Goal: Task Accomplishment & Management: Manage account settings

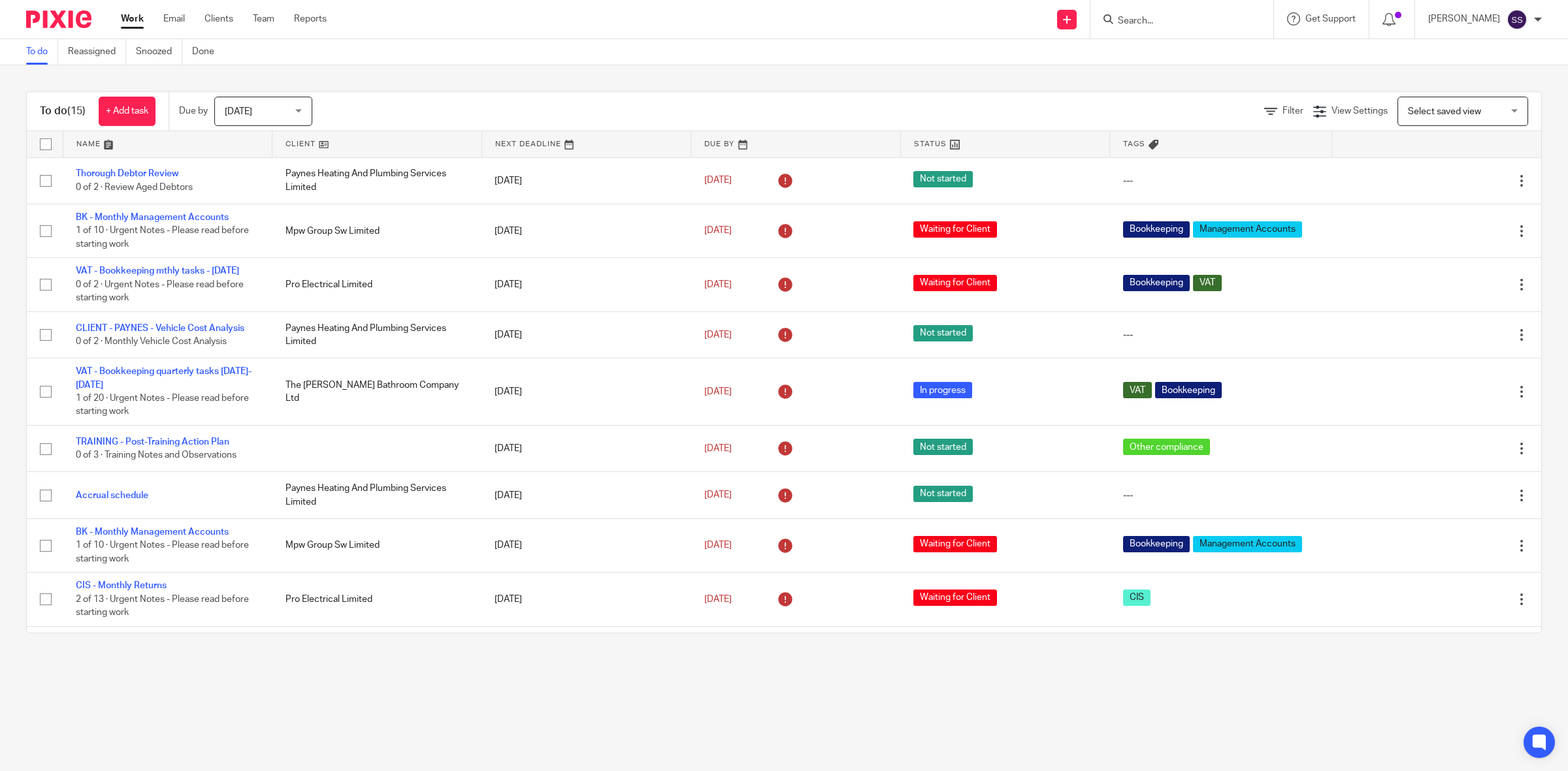
scroll to position [341, 0]
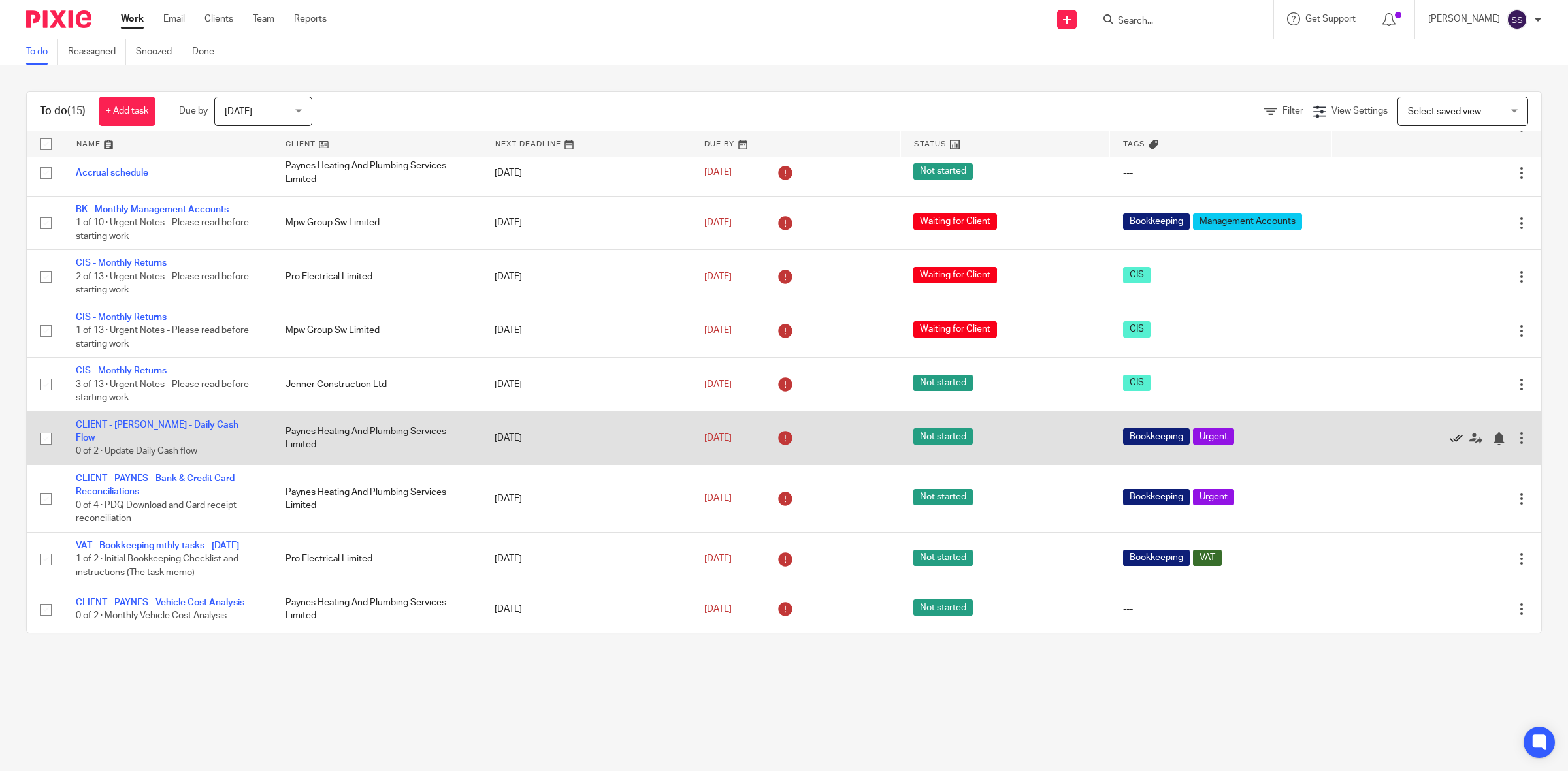
click at [1450, 432] on icon at bounding box center [1457, 439] width 13 height 13
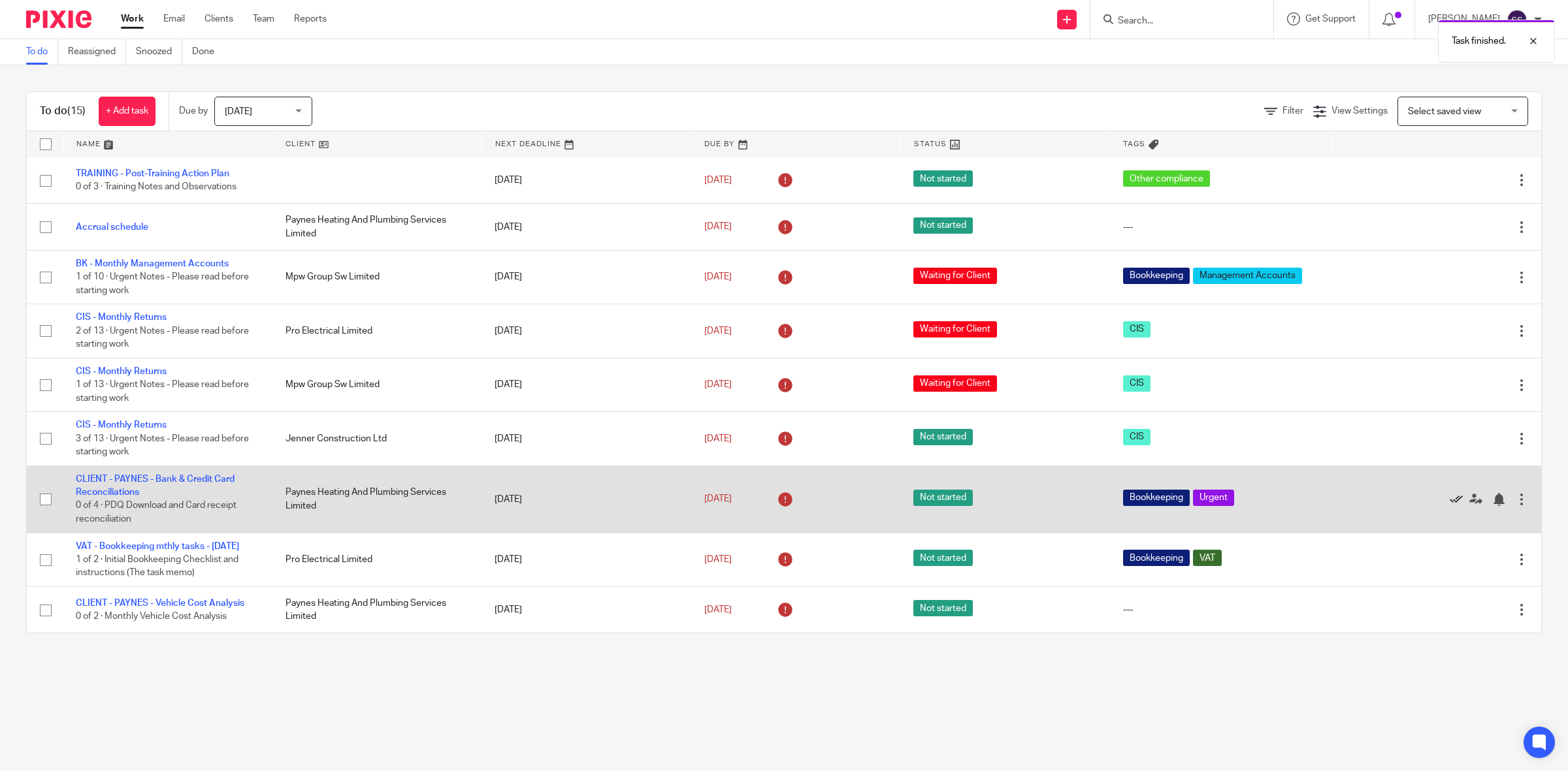
click at [1450, 493] on icon at bounding box center [1457, 499] width 13 height 13
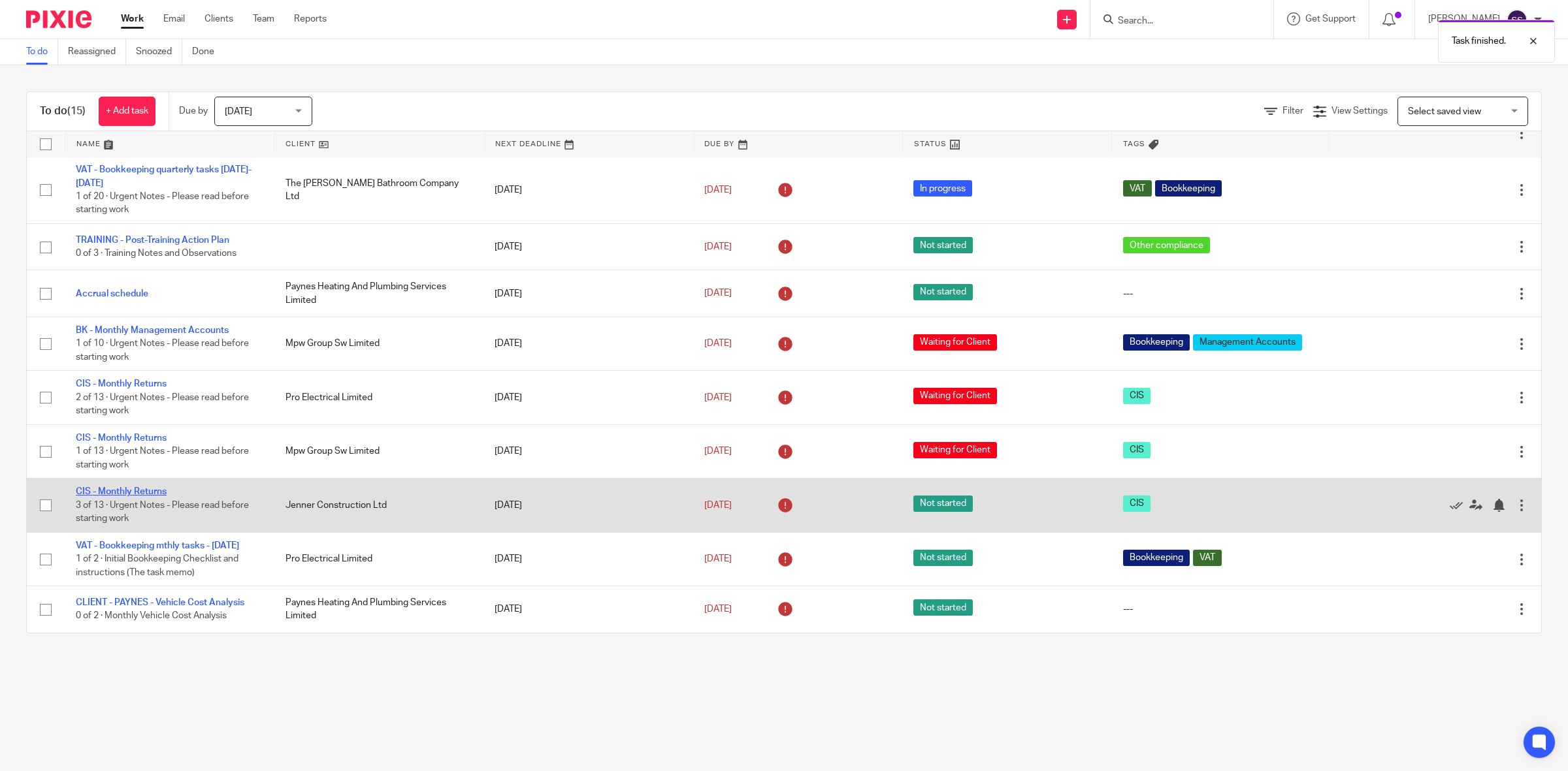
click at [120, 487] on link "CIS - Monthly Returns" at bounding box center [121, 491] width 91 height 9
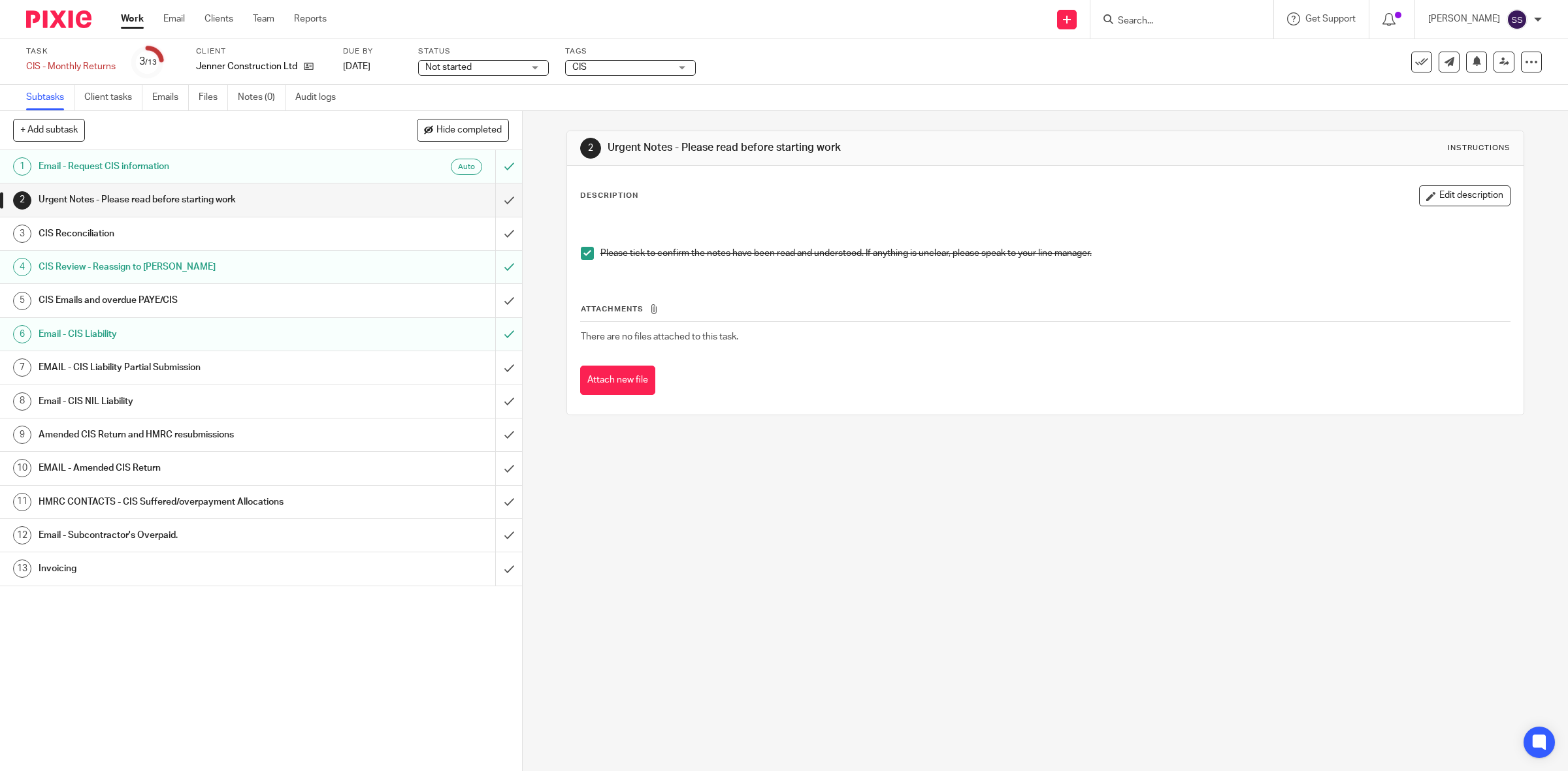
click at [111, 330] on h1 "Email - CIS Liability" at bounding box center [186, 334] width 296 height 20
click at [103, 373] on h1 "EMAIL - CIS Liability Partial Submission" at bounding box center [186, 367] width 296 height 20
click at [100, 405] on h1 "Email - CIS NIL Liability" at bounding box center [186, 401] width 296 height 20
click at [100, 438] on h1 "Amended CIS Return and HMRC resubmissions" at bounding box center [186, 435] width 296 height 20
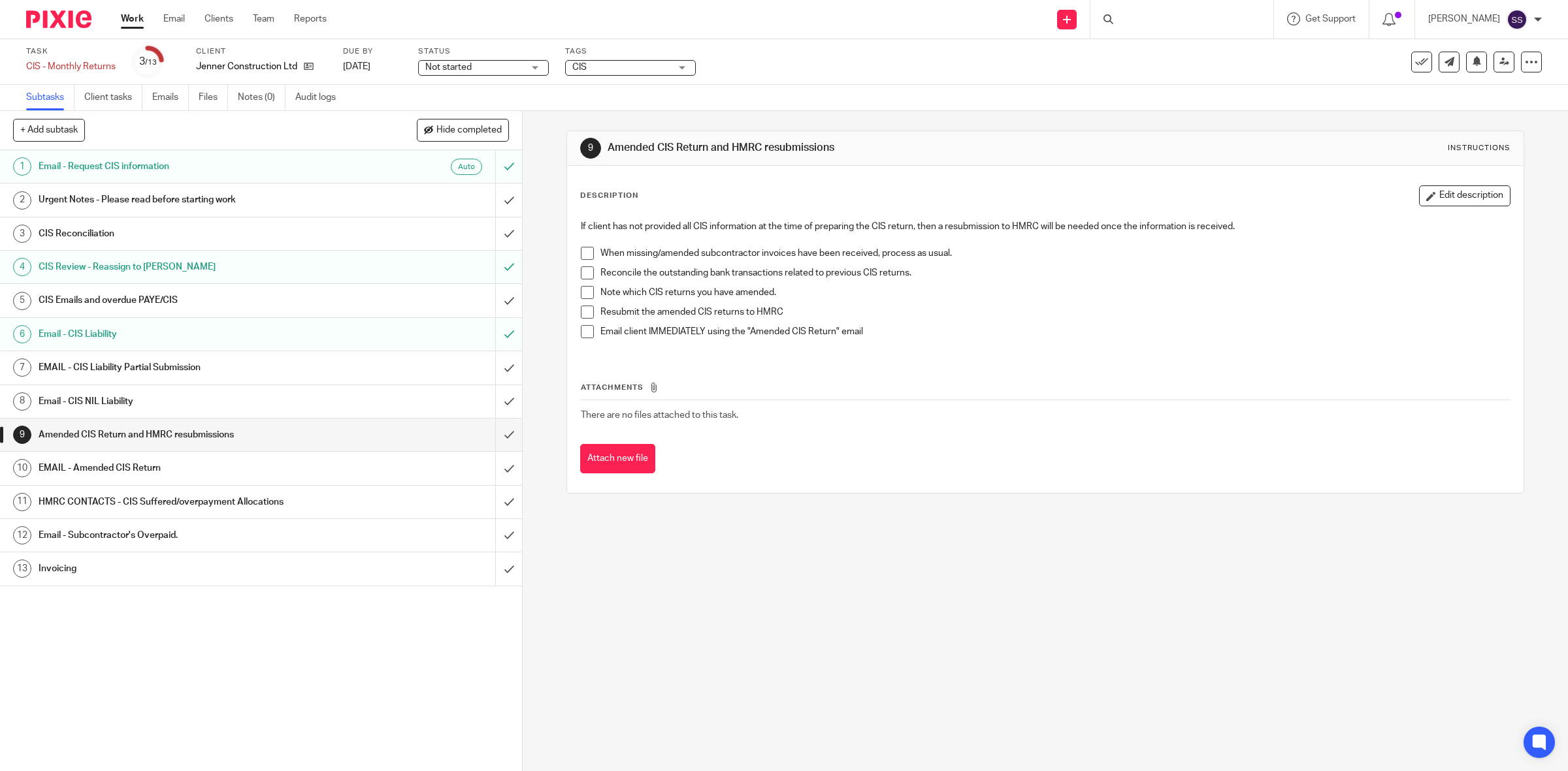
click at [117, 541] on h1 "Email - Subcontractor's Overpaid." at bounding box center [186, 535] width 296 height 20
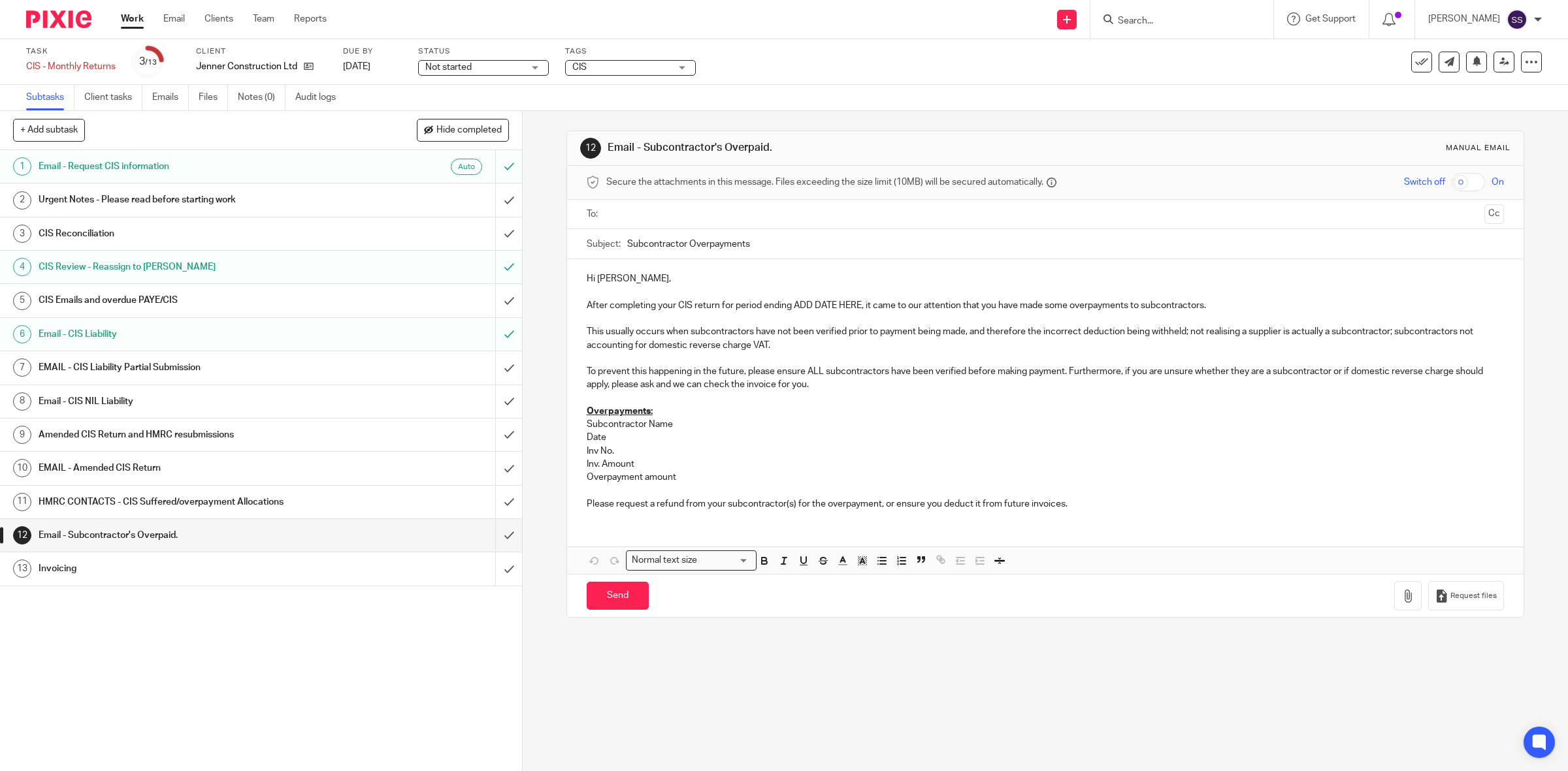
click at [439, 573] on div "Invoicing" at bounding box center [260, 569] width 444 height 20
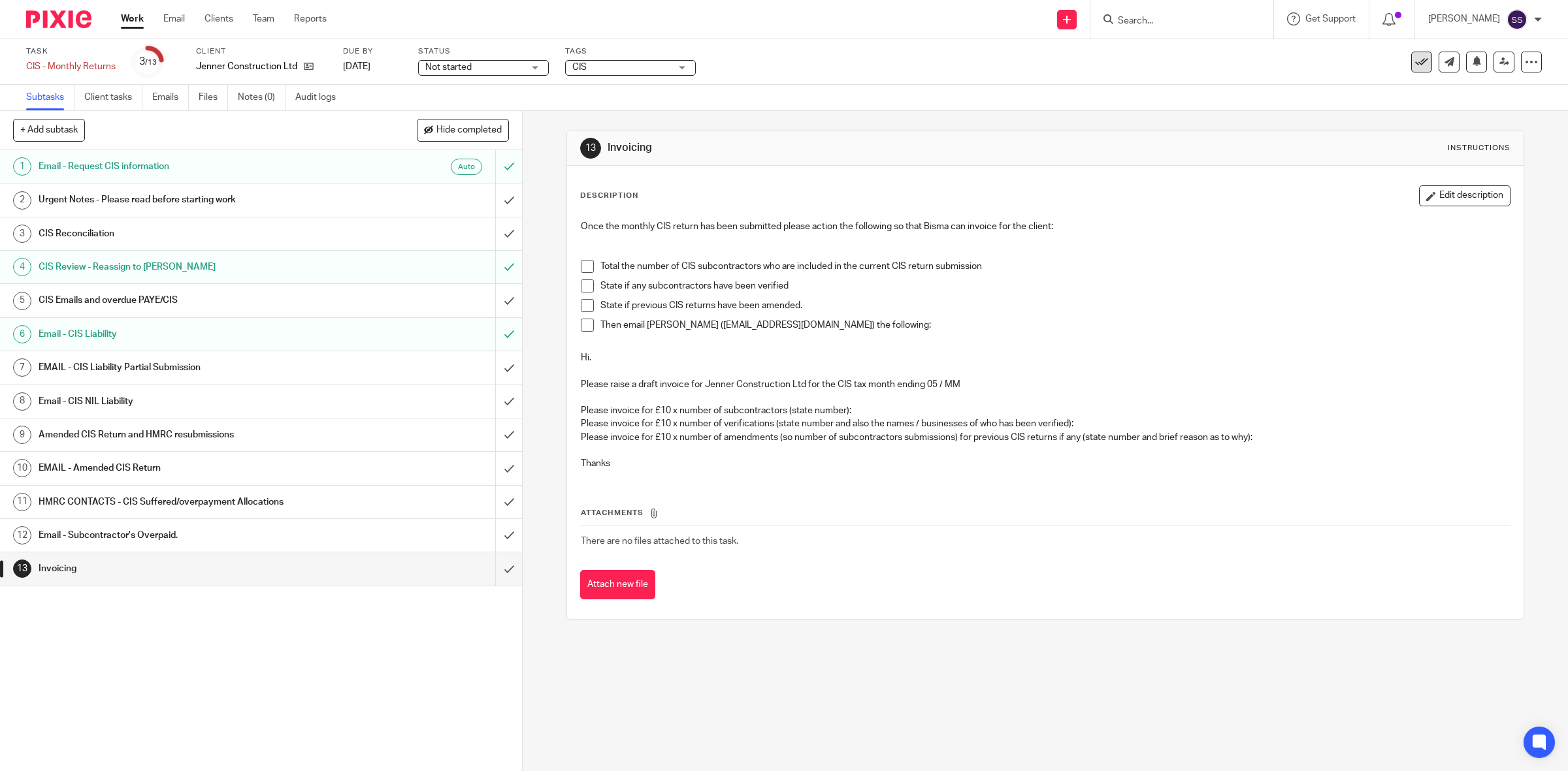
click at [1415, 62] on icon at bounding box center [1422, 62] width 13 height 13
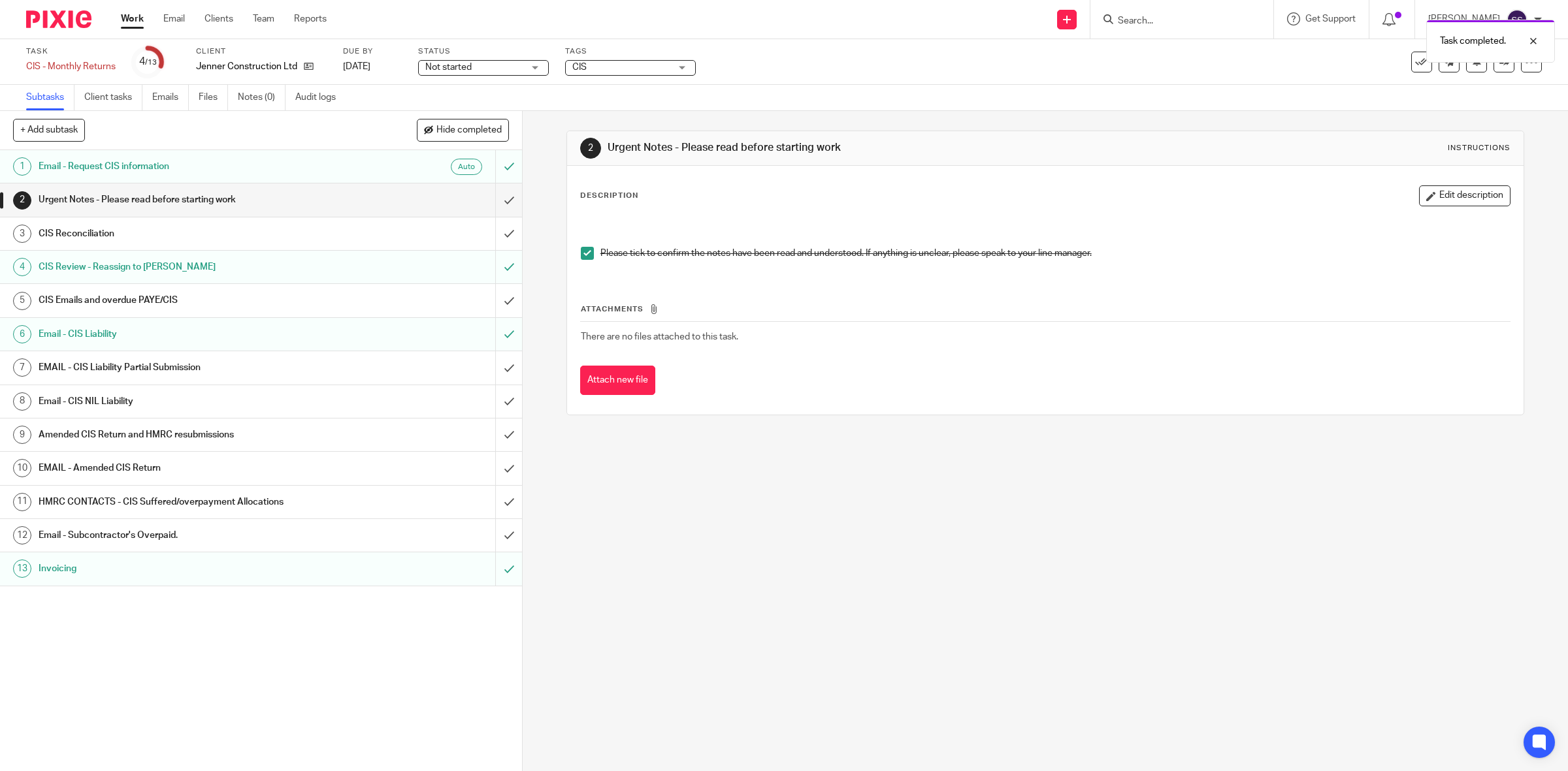
click at [125, 21] on link "Work" at bounding box center [132, 19] width 23 height 13
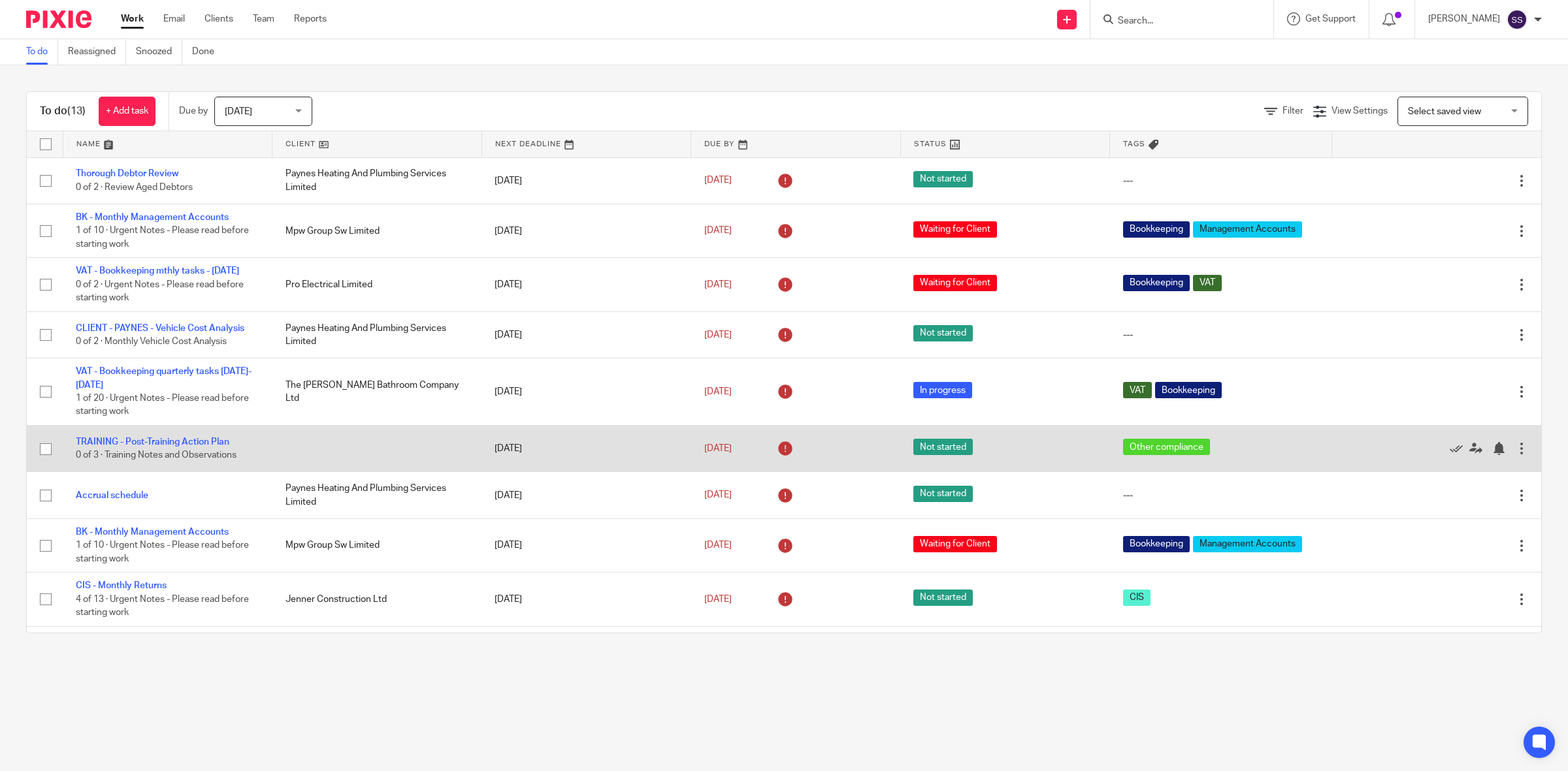
scroll to position [227, 0]
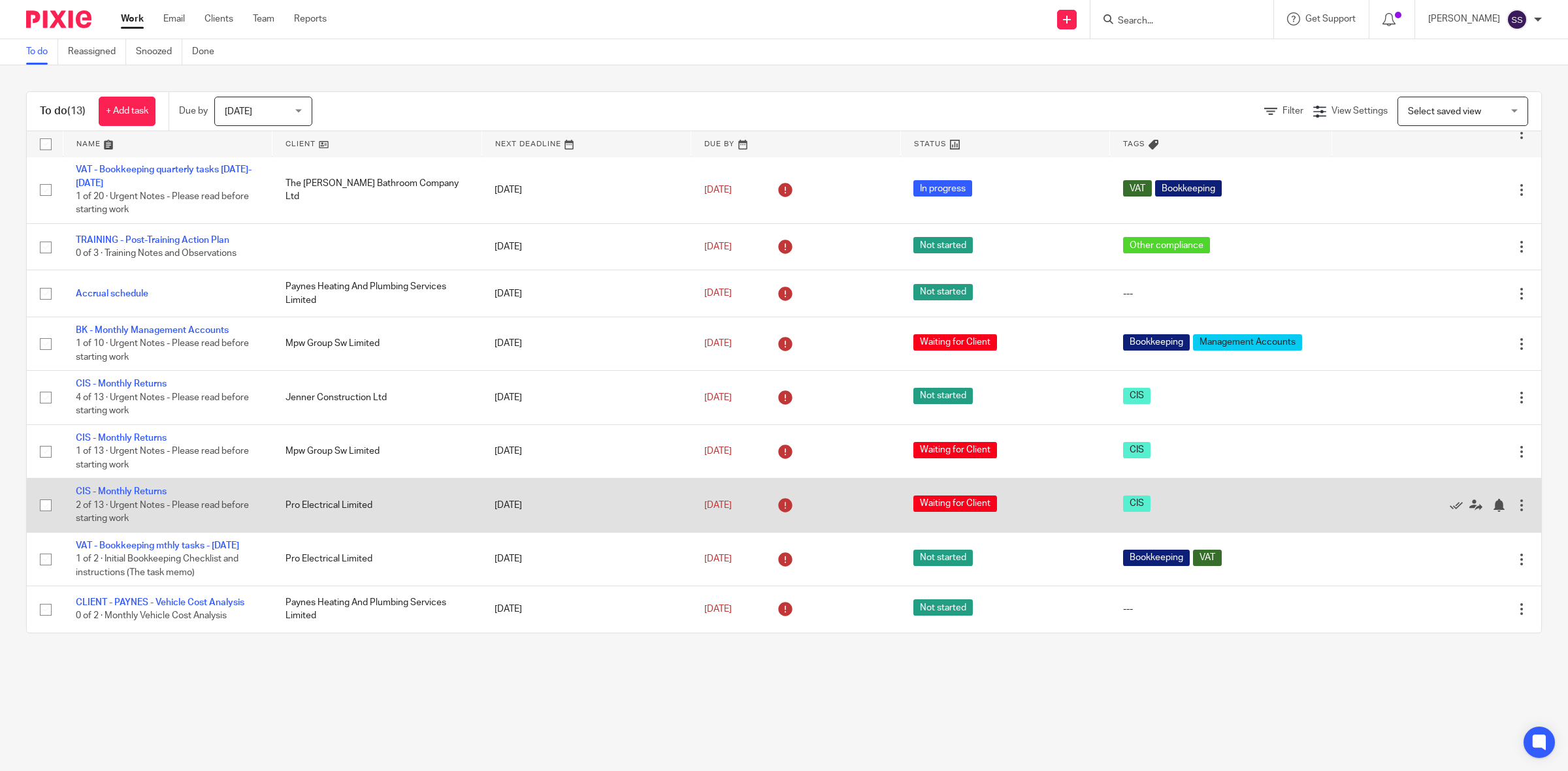
scroll to position [227, 0]
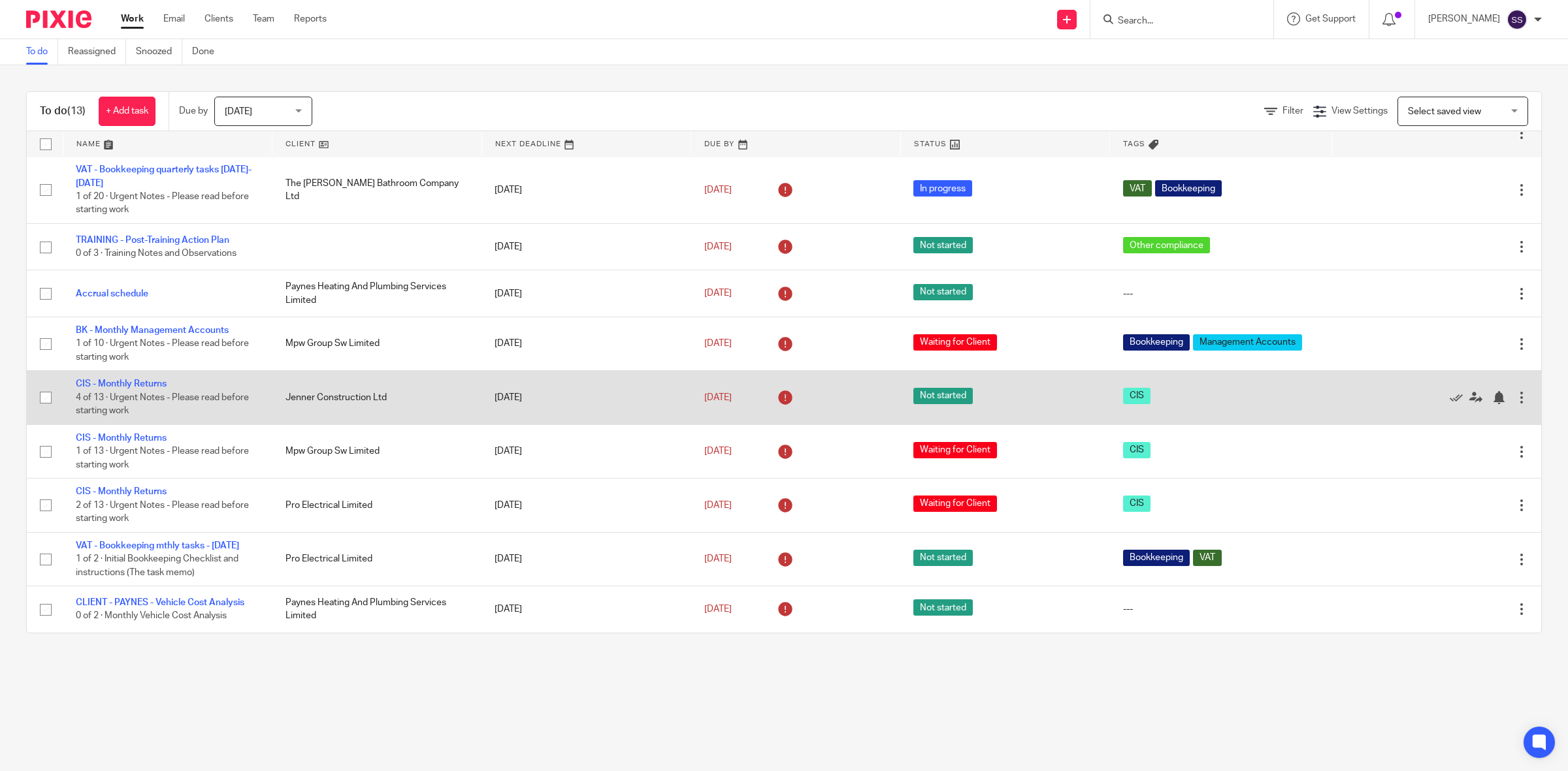
click at [132, 371] on td "CIS - Monthly Returns 4 of 13 · Urgent Notes - Please read before starting work" at bounding box center [168, 398] width 210 height 54
click at [131, 379] on link "CIS - Monthly Returns" at bounding box center [121, 384] width 91 height 9
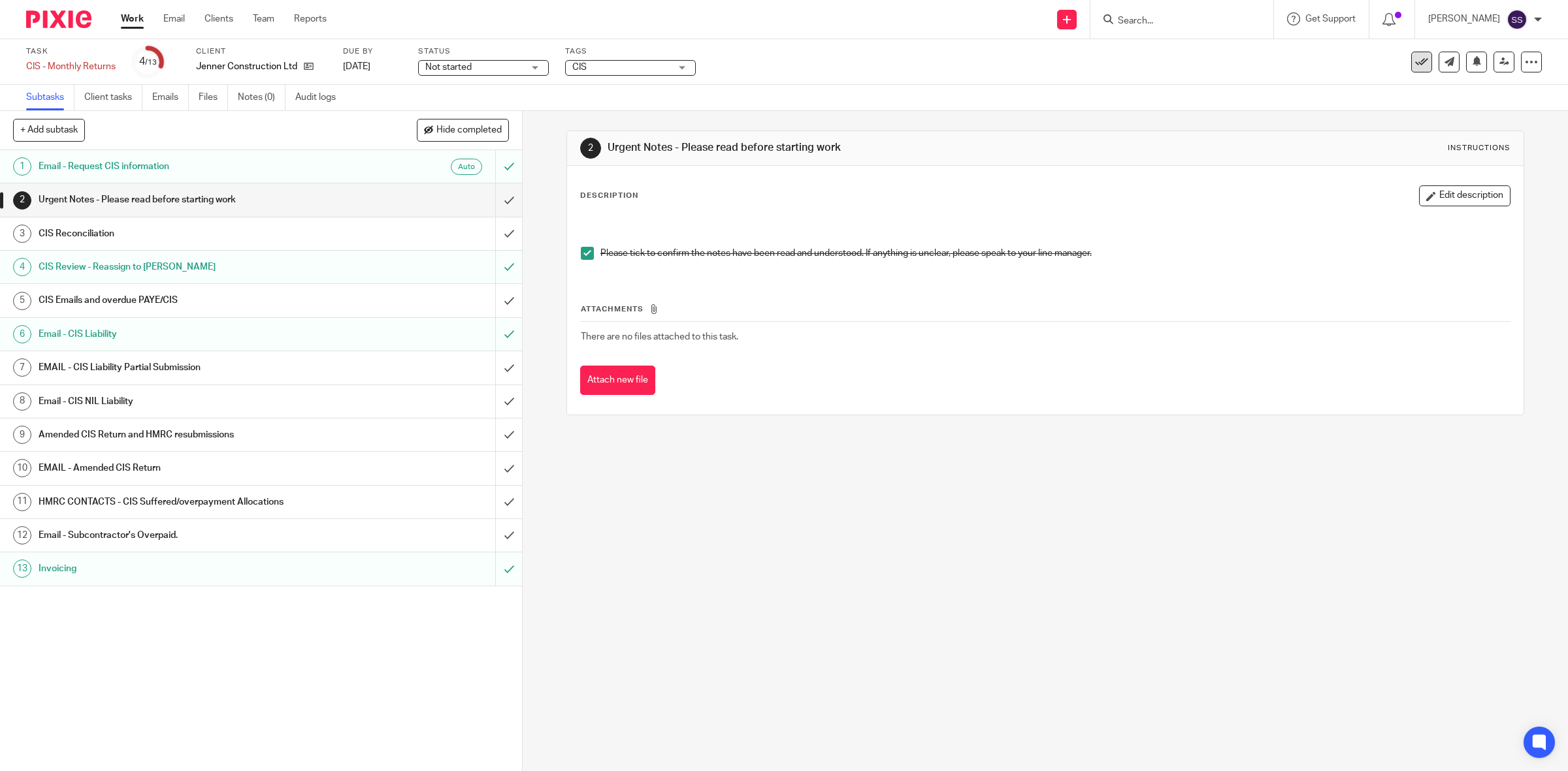
click at [1415, 63] on icon at bounding box center [1422, 62] width 13 height 13
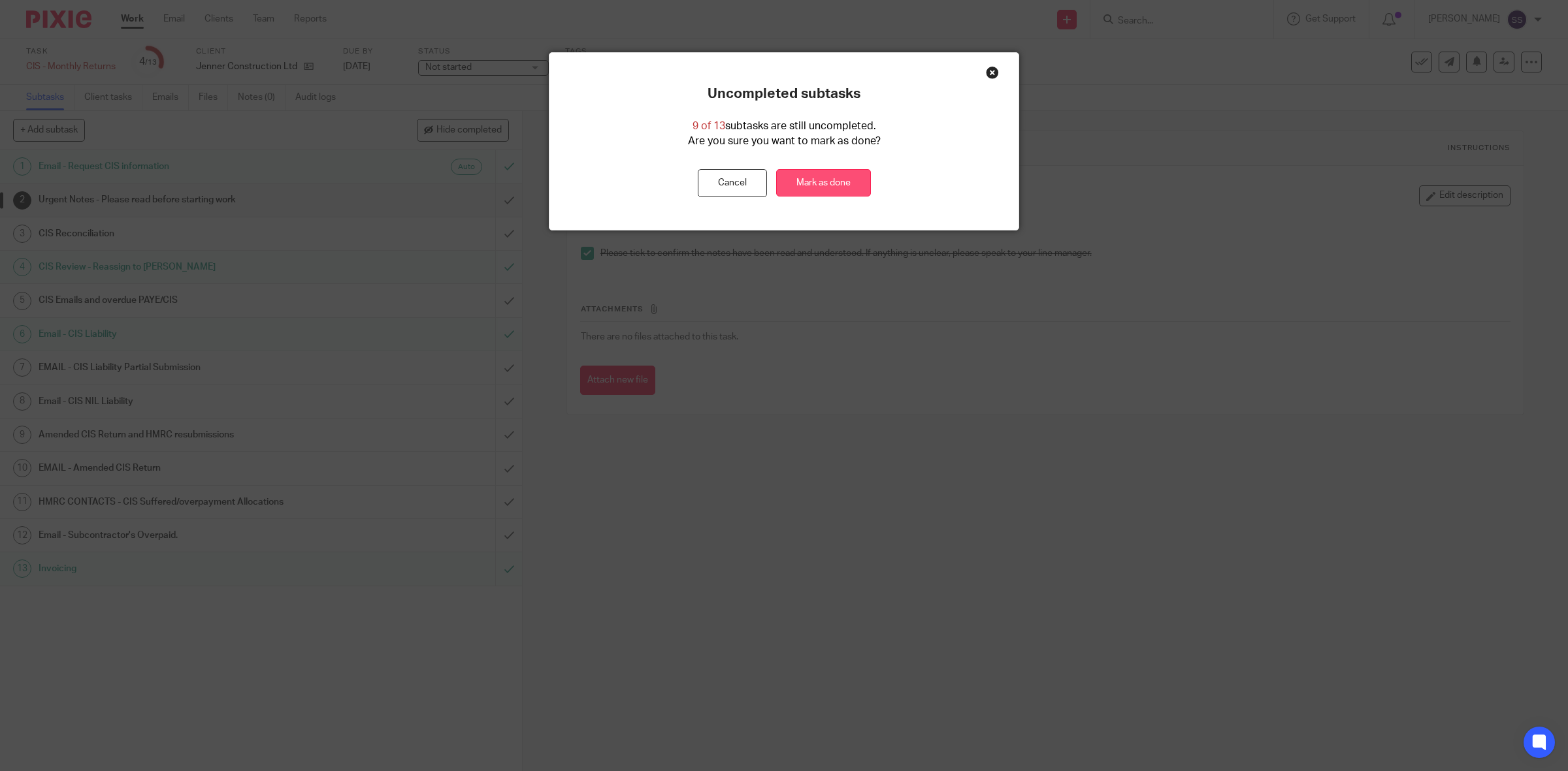
click at [825, 184] on link "Mark as done" at bounding box center [823, 183] width 94 height 28
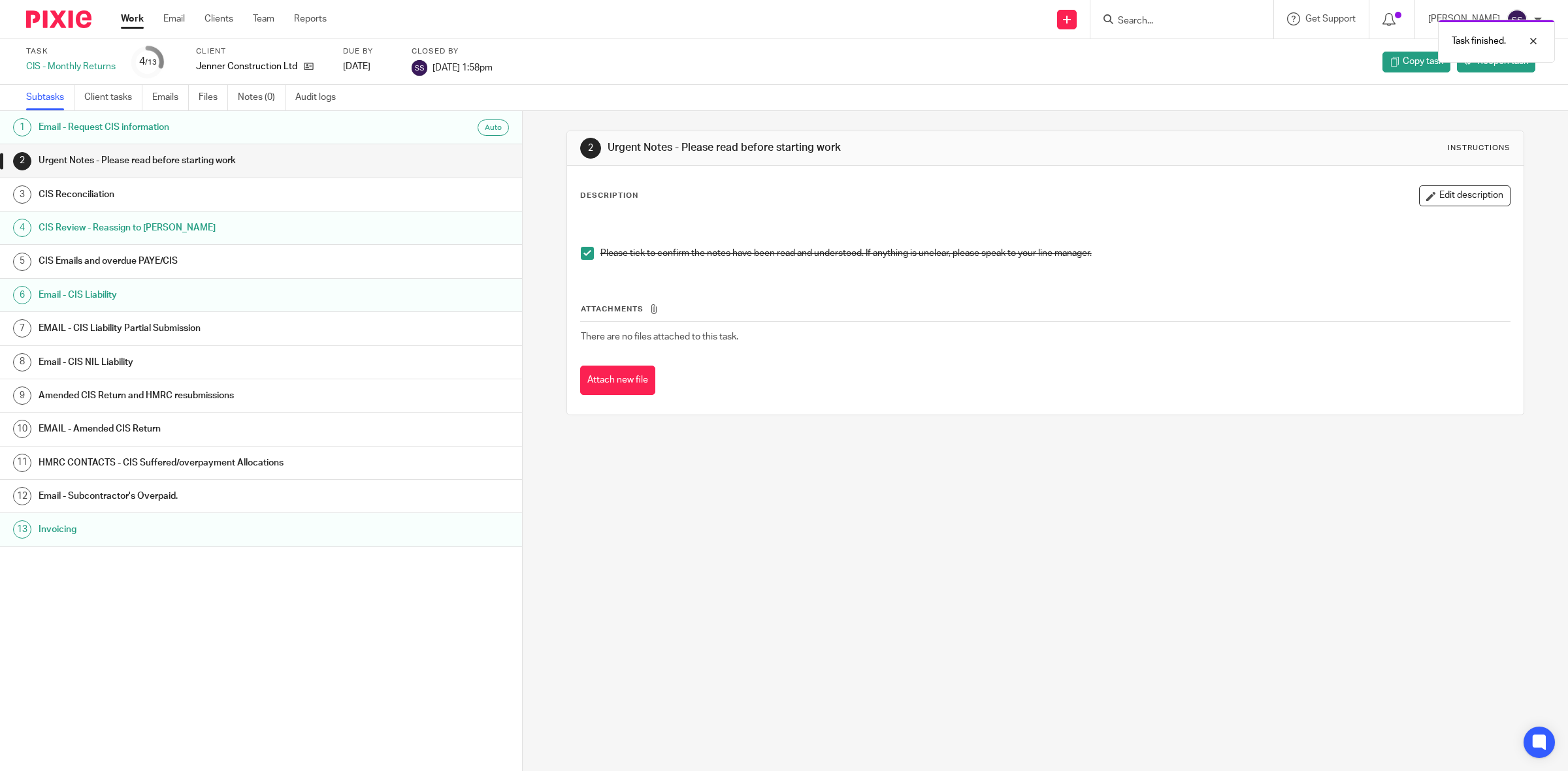
click at [131, 21] on link "Work" at bounding box center [132, 19] width 23 height 13
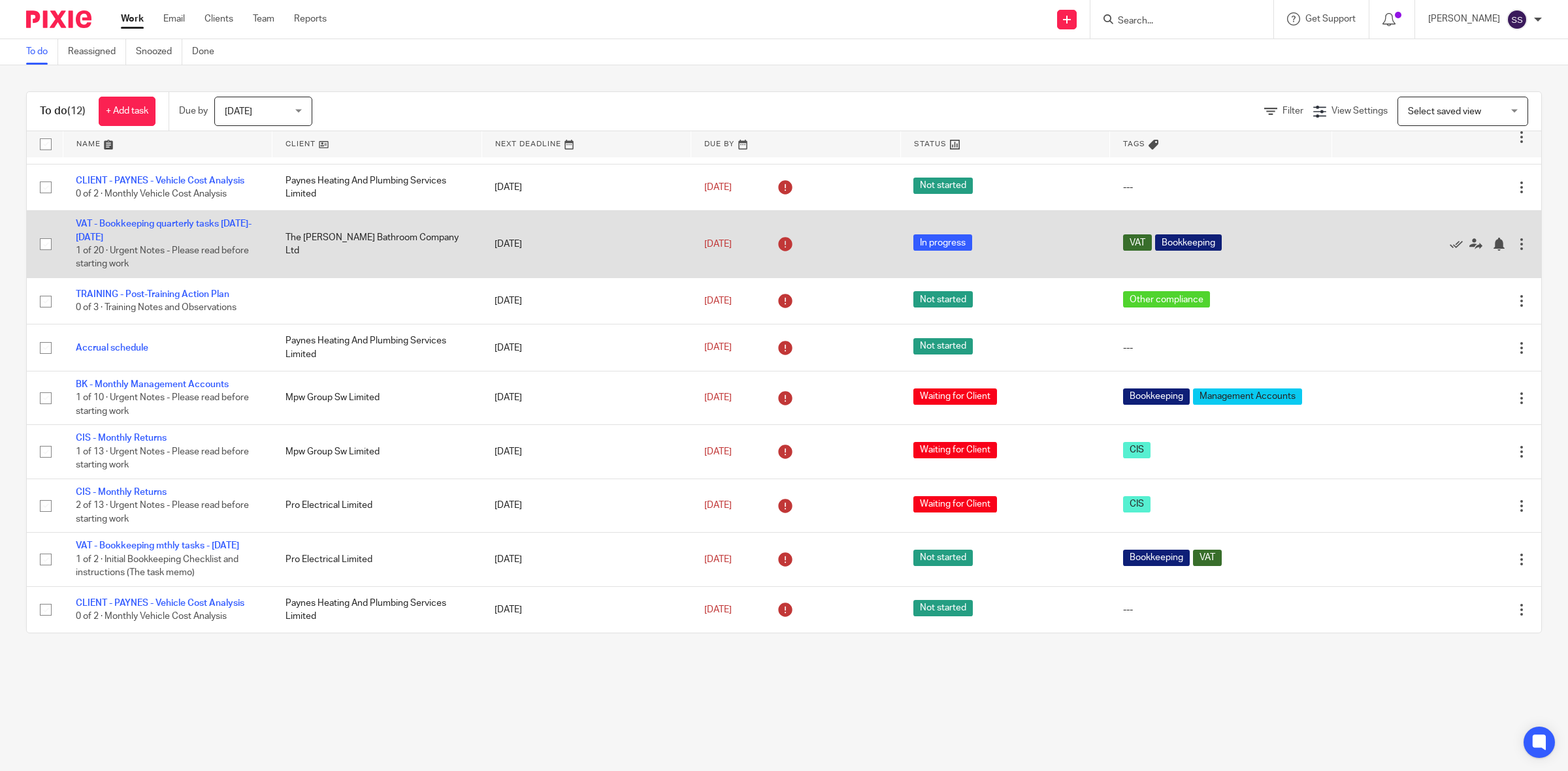
scroll to position [173, 0]
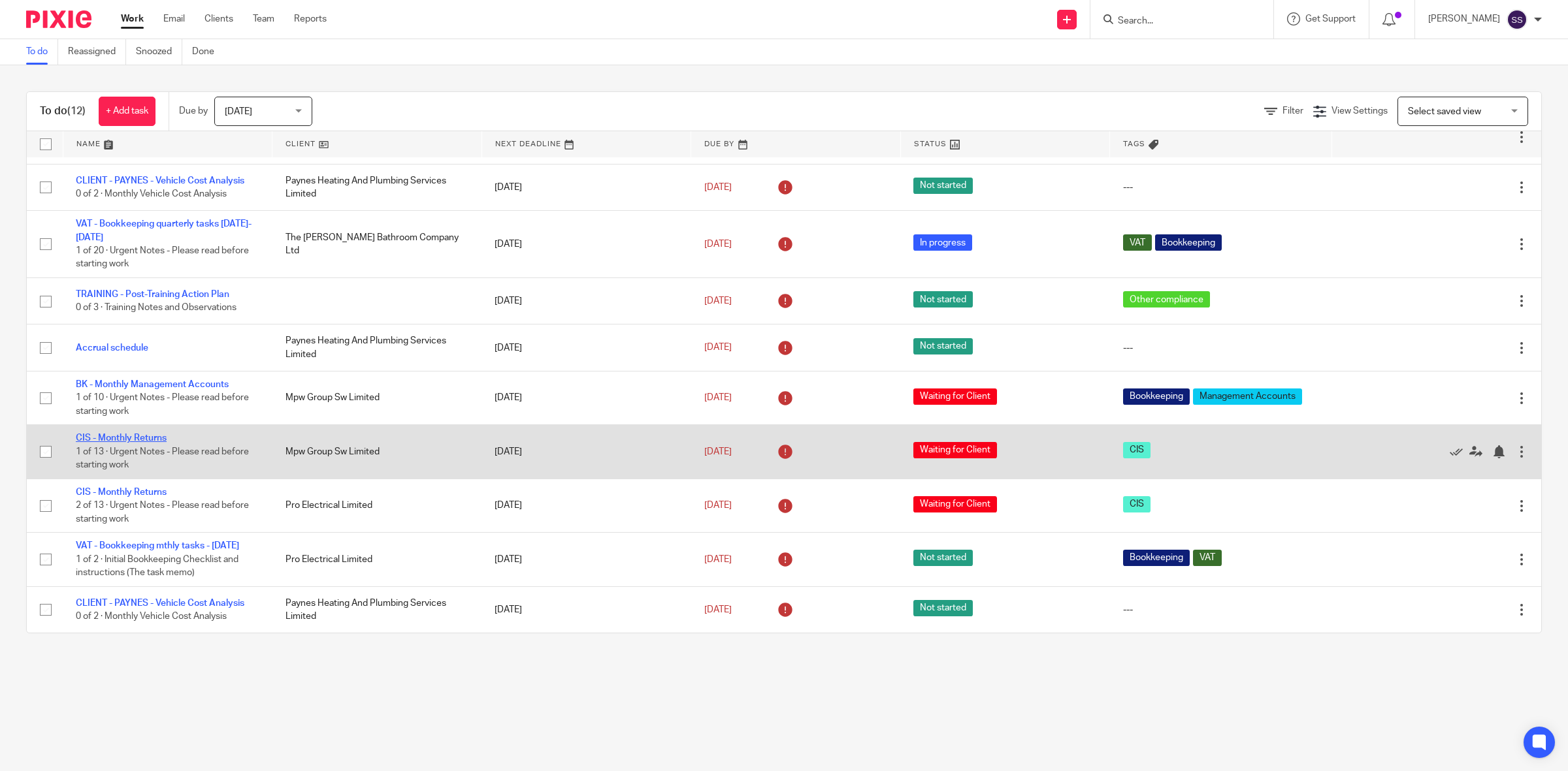
click at [136, 434] on link "CIS - Monthly Returns" at bounding box center [121, 438] width 91 height 9
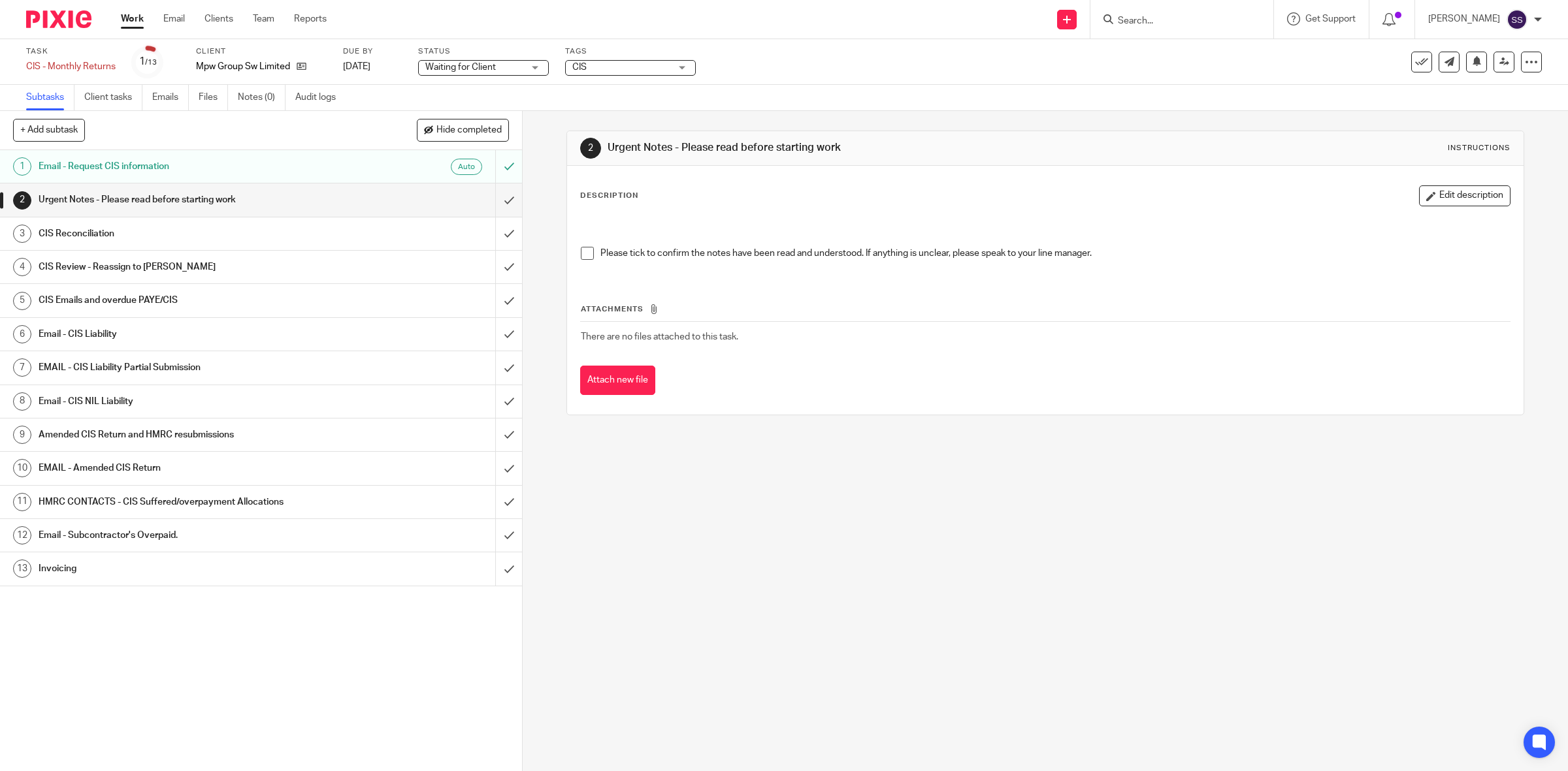
click at [211, 227] on h1 "CIS Reconciliation" at bounding box center [186, 234] width 296 height 20
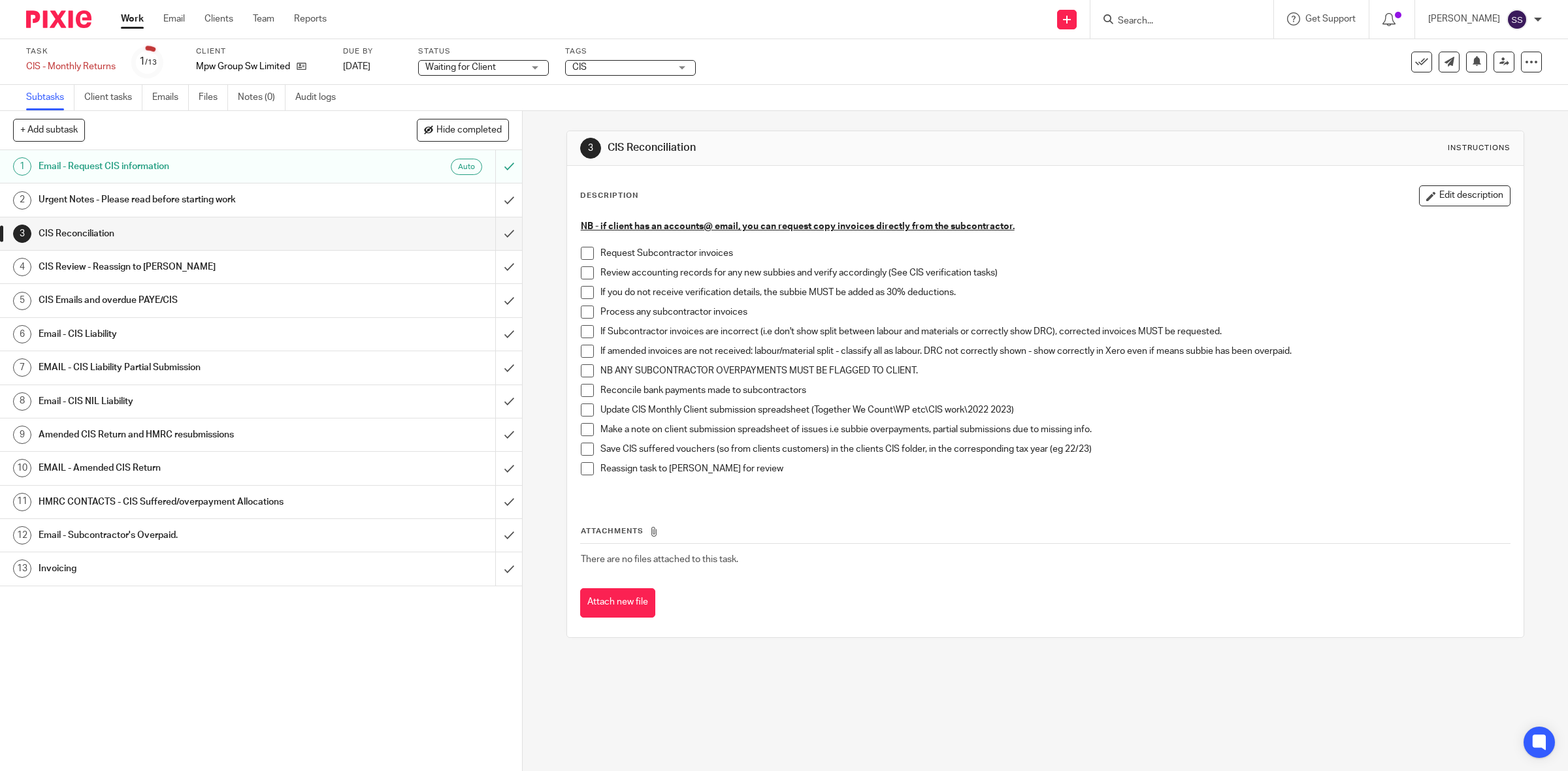
click at [585, 249] on span at bounding box center [588, 254] width 13 height 13
click at [134, 26] on link "Work" at bounding box center [132, 19] width 23 height 13
click at [131, 21] on link "Work" at bounding box center [132, 19] width 23 height 13
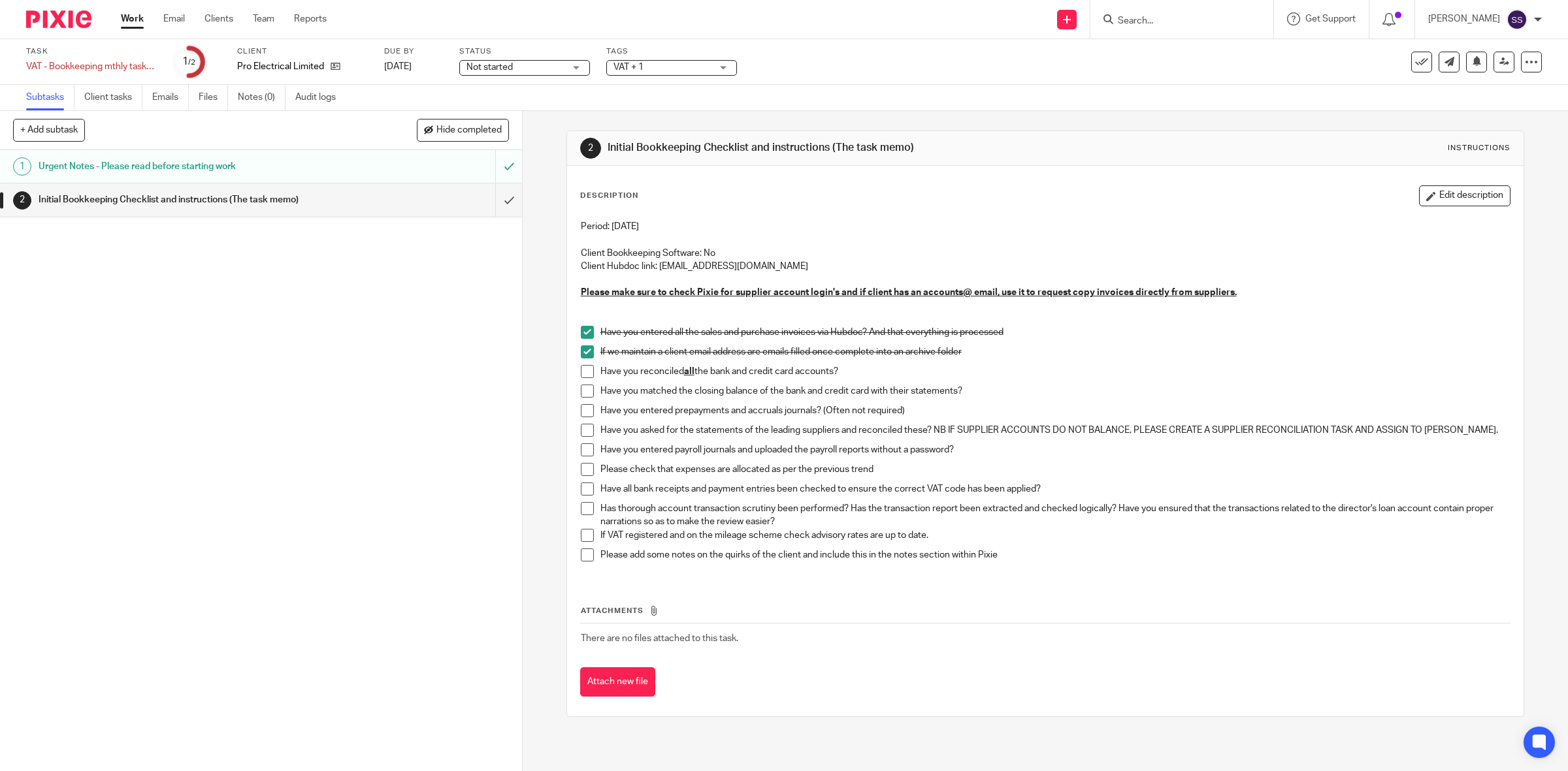
click at [569, 63] on div "Not started Not started" at bounding box center [524, 67] width 131 height 15
click at [540, 140] on li "Waiting for Client" at bounding box center [524, 142] width 129 height 27
click at [137, 14] on link "Work" at bounding box center [132, 19] width 23 height 13
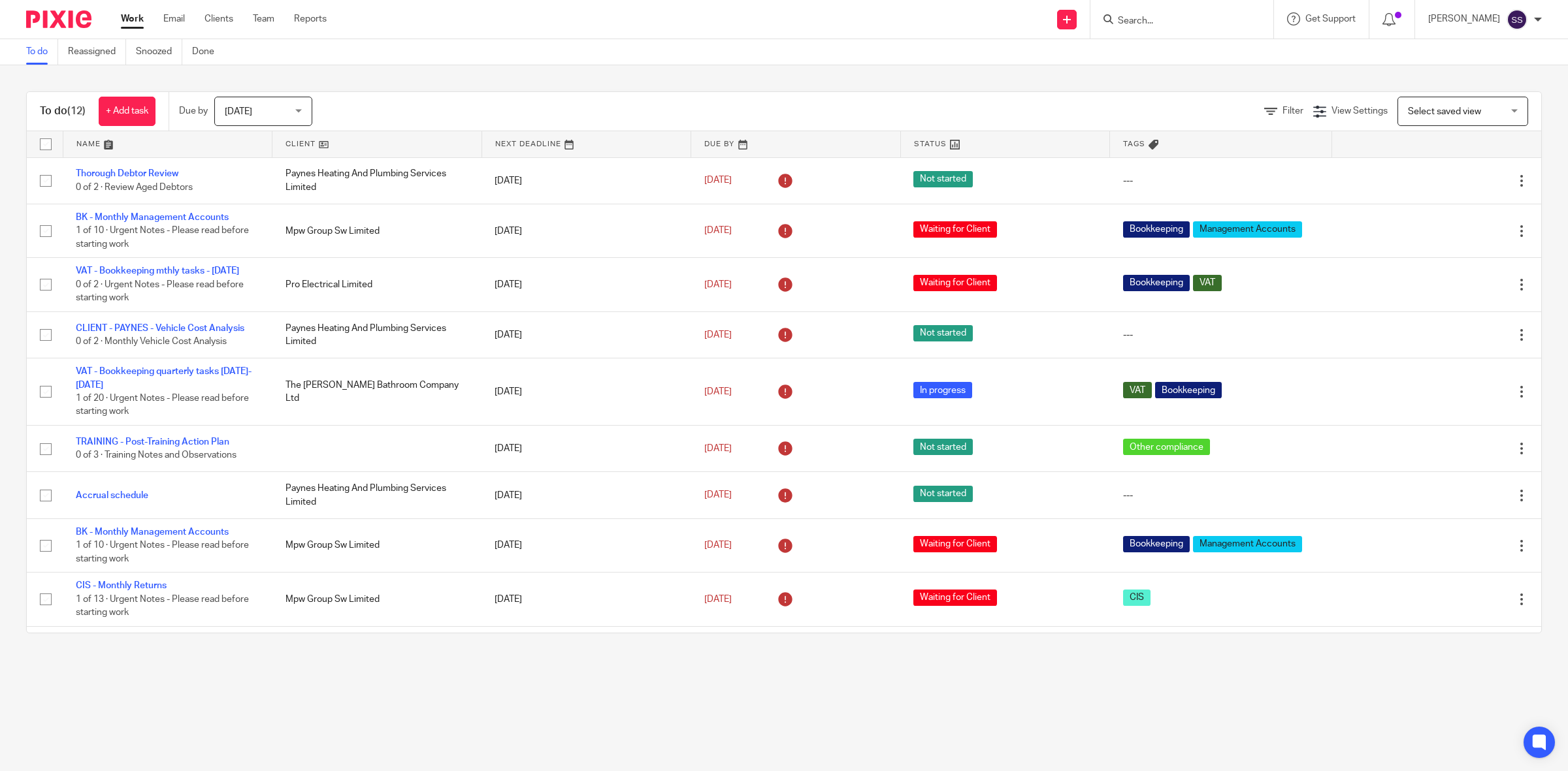
click at [903, 140] on link at bounding box center [1005, 144] width 209 height 26
